Goal: Information Seeking & Learning: Stay updated

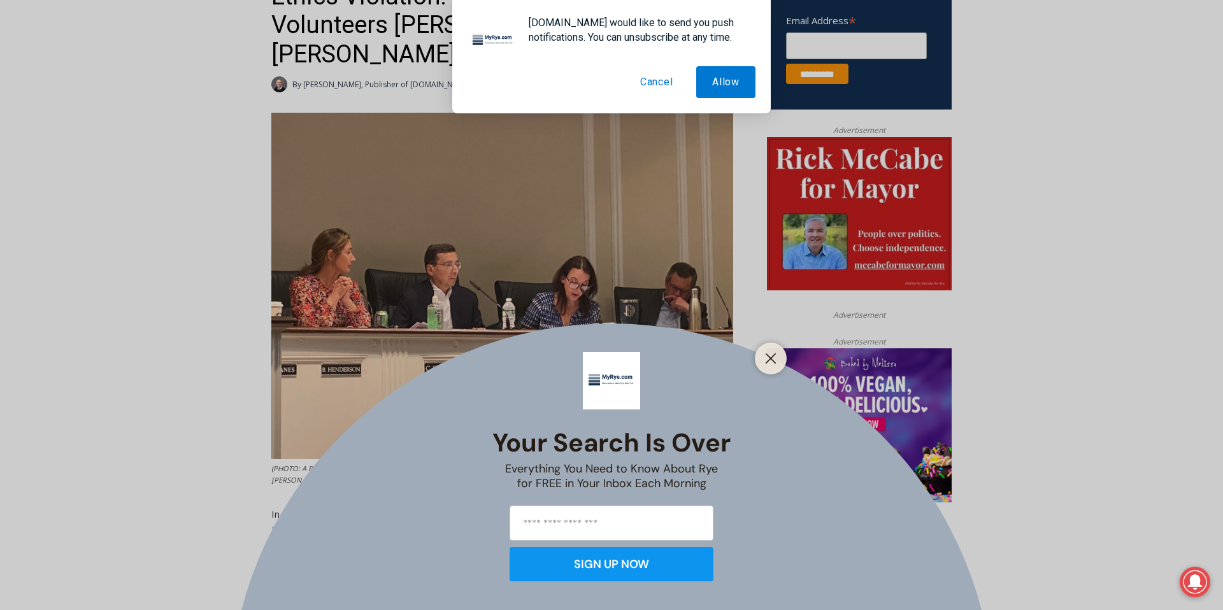
scroll to position [560, 0]
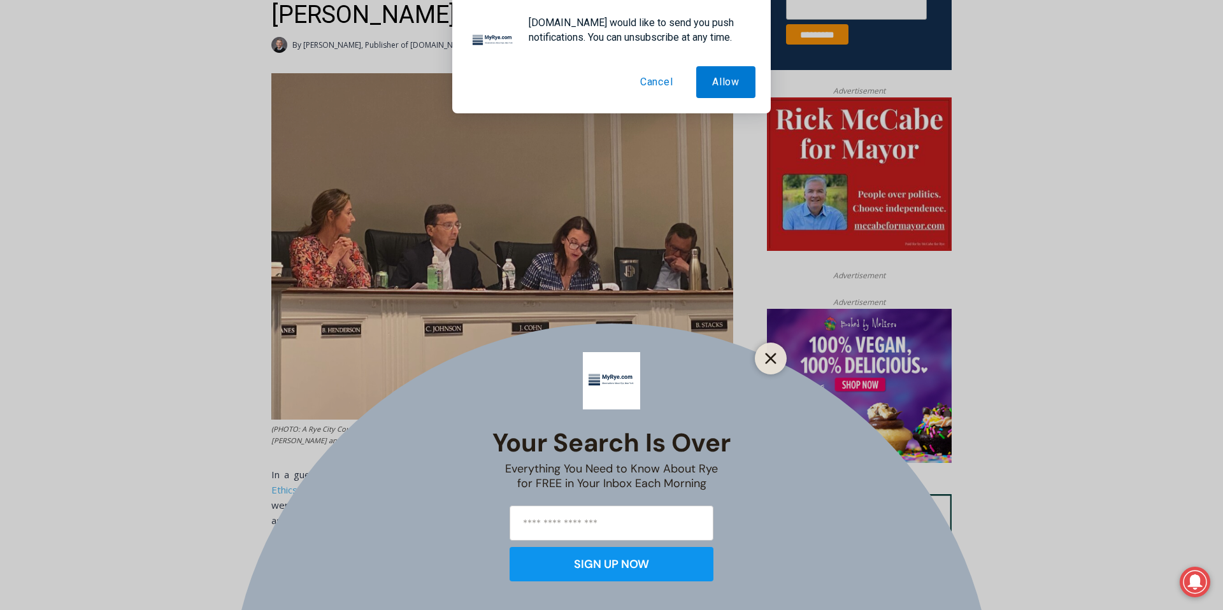
click at [775, 360] on icon "Close" at bounding box center [770, 358] width 11 height 11
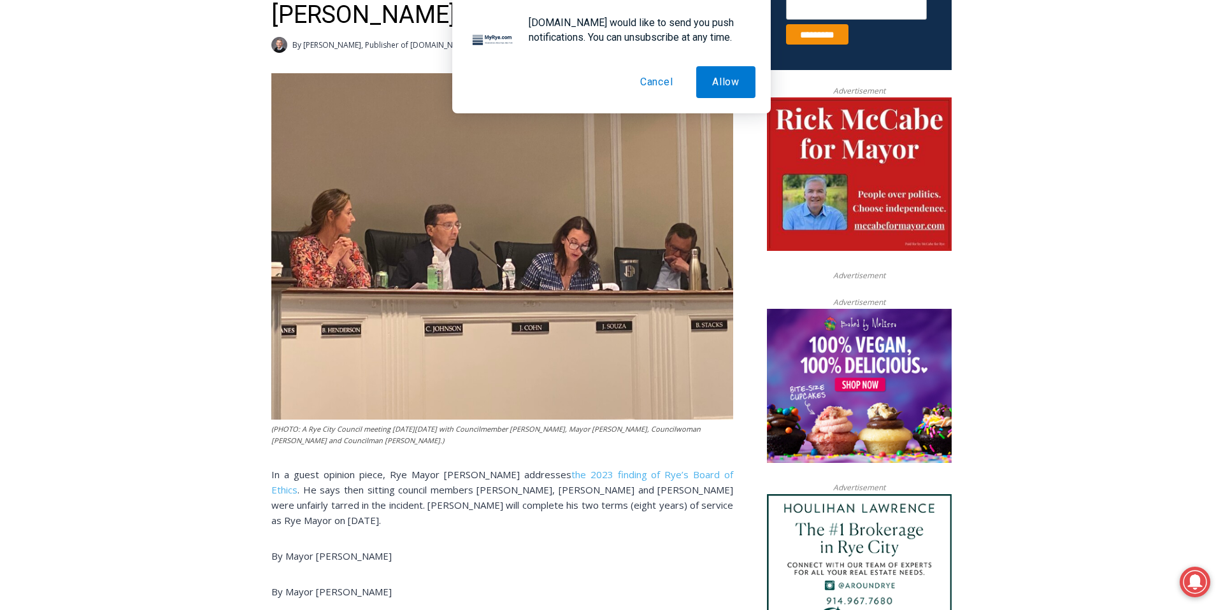
click at [651, 85] on button "Cancel" at bounding box center [656, 82] width 65 height 32
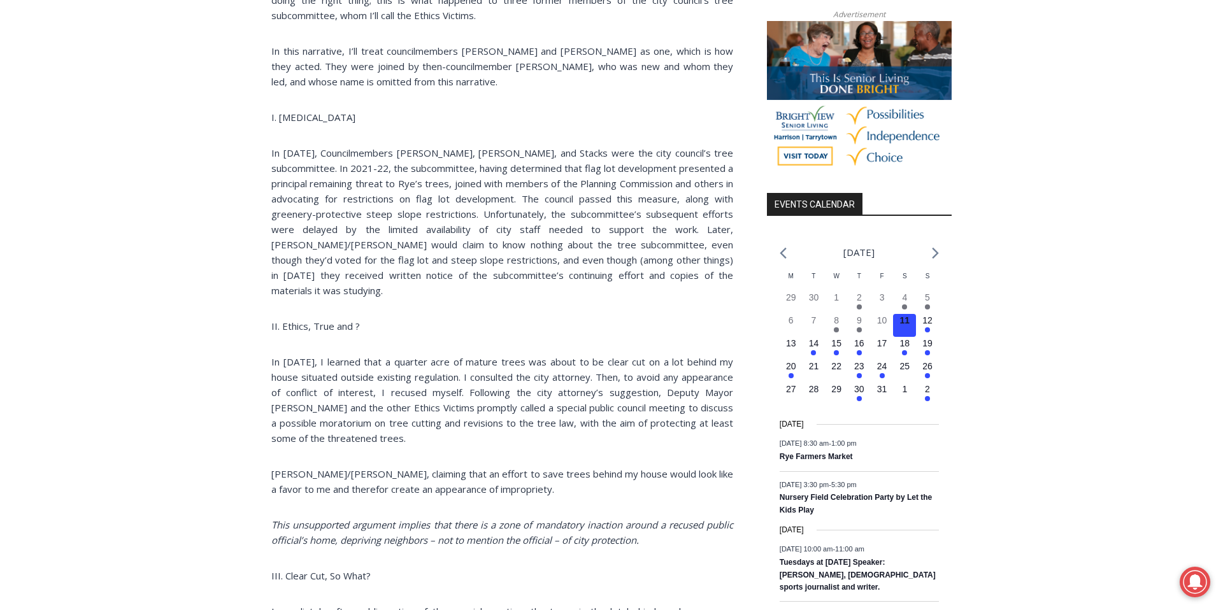
scroll to position [1223, 0]
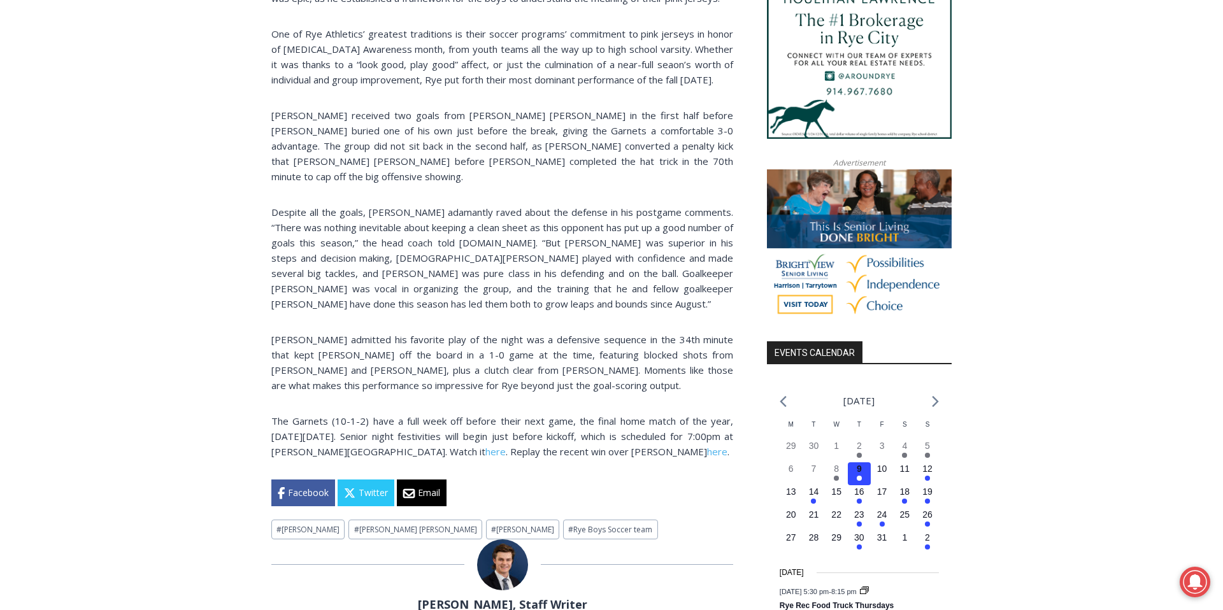
scroll to position [1095, 0]
